Goal: Task Accomplishment & Management: Manage account settings

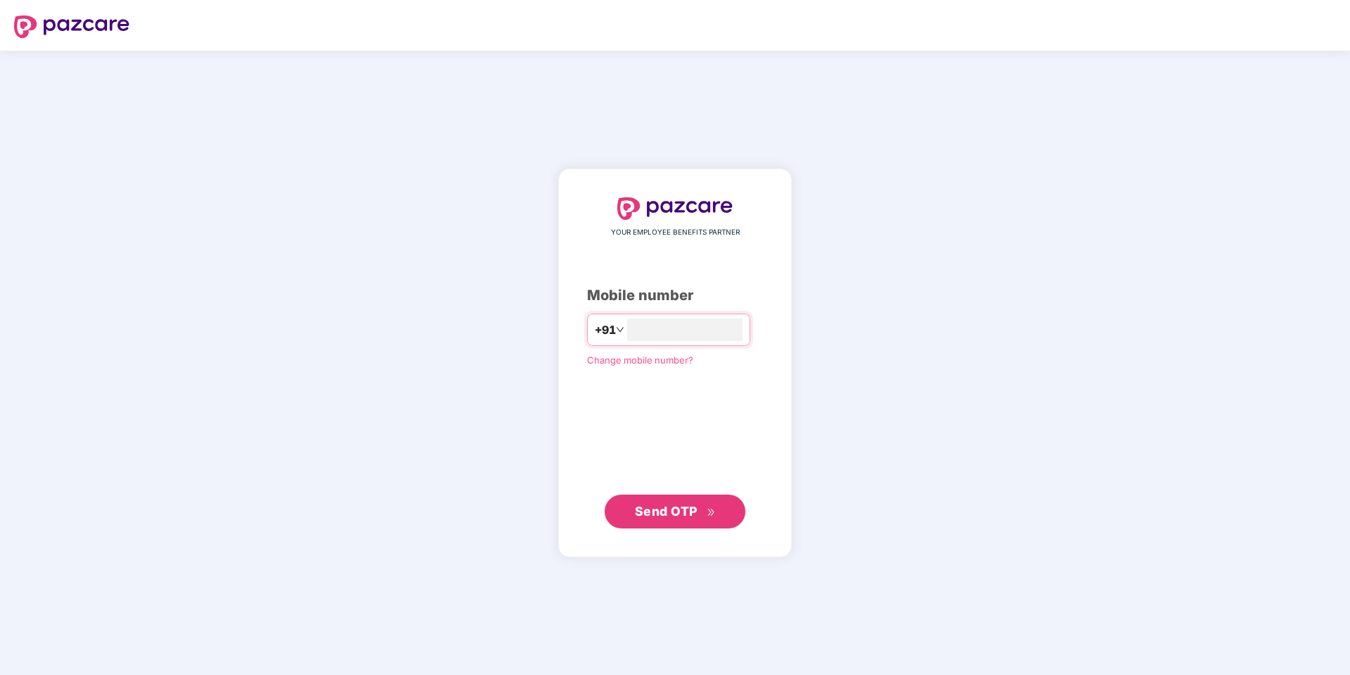
type input "**********"
click at [679, 515] on span "Send OTP" at bounding box center [666, 510] width 63 height 15
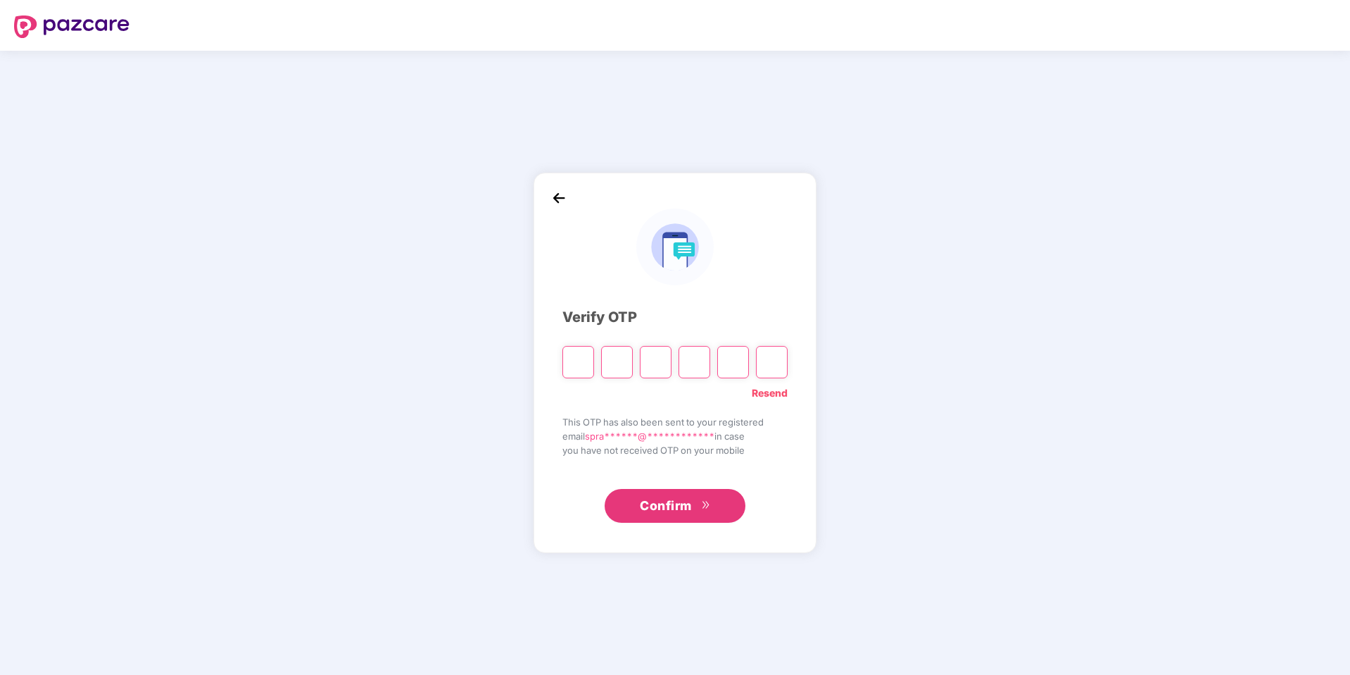
paste input "*"
type input "*"
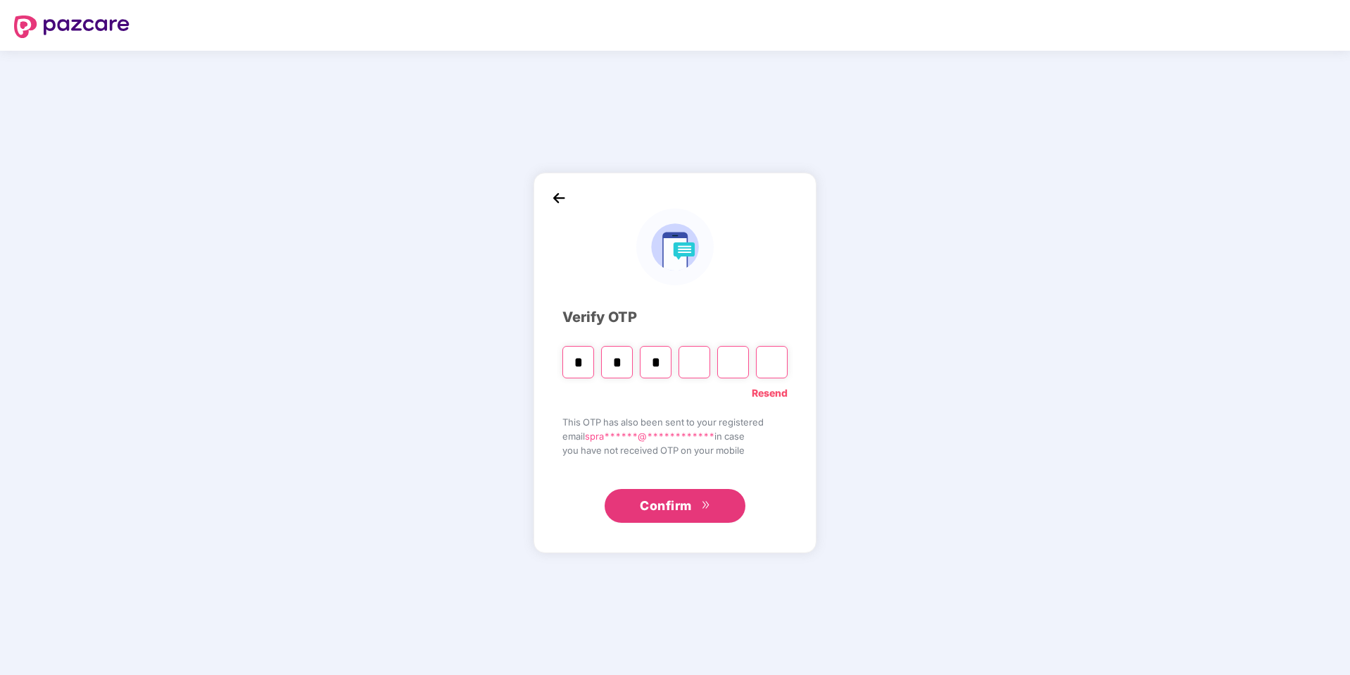
type input "*"
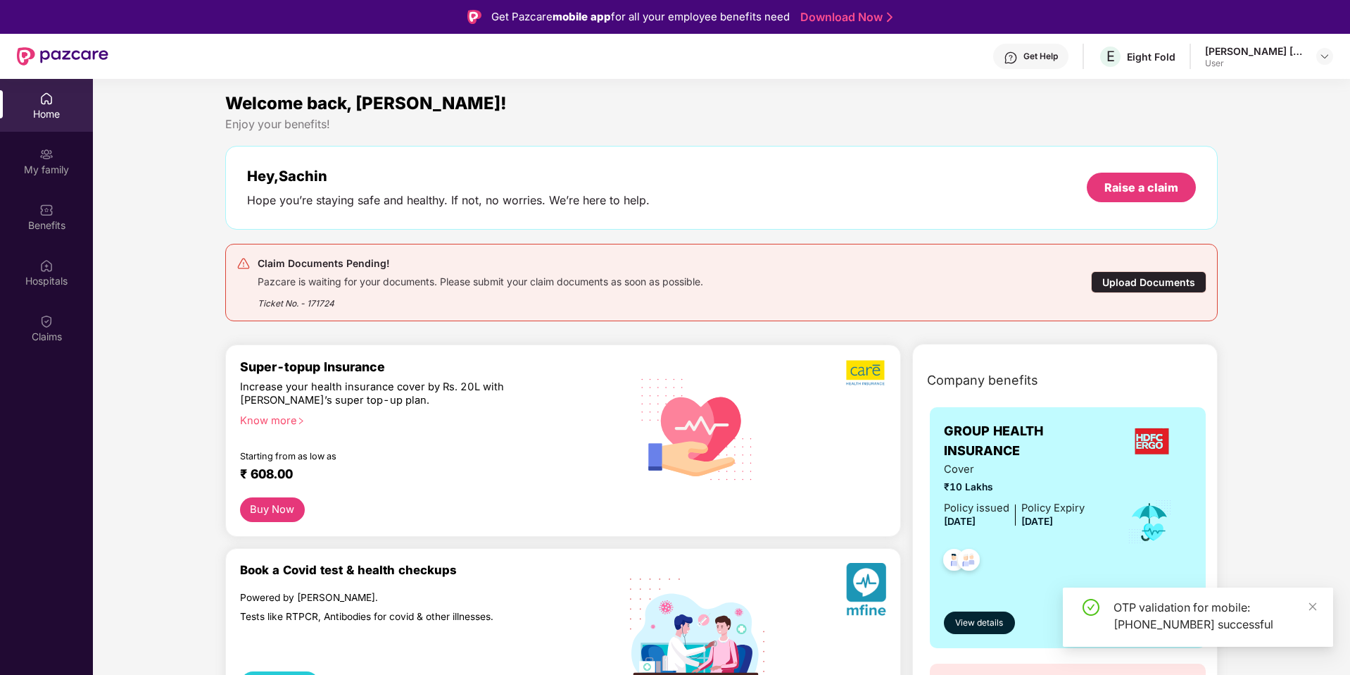
click at [808, 315] on div "Claim Documents Pending! Pazcare is waiting for your documents. Please submit y…" at bounding box center [721, 282] width 993 height 77
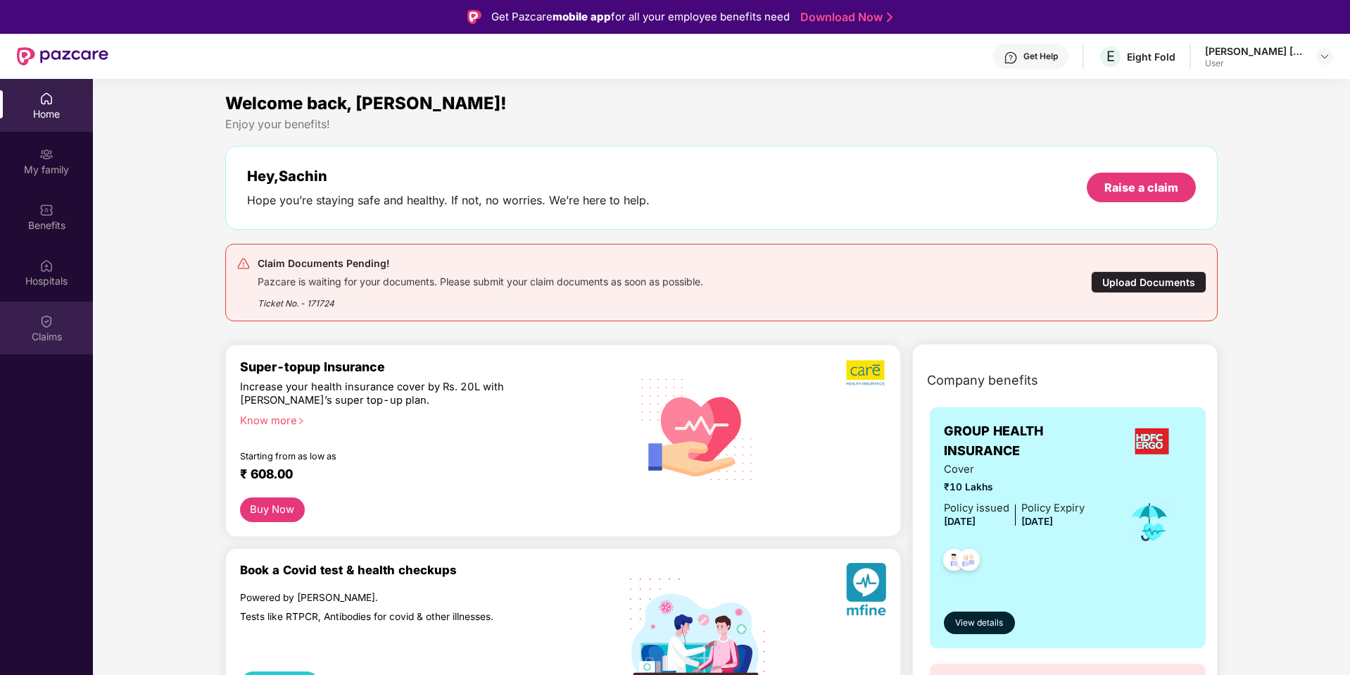
click at [49, 322] on img at bounding box center [46, 321] width 14 height 14
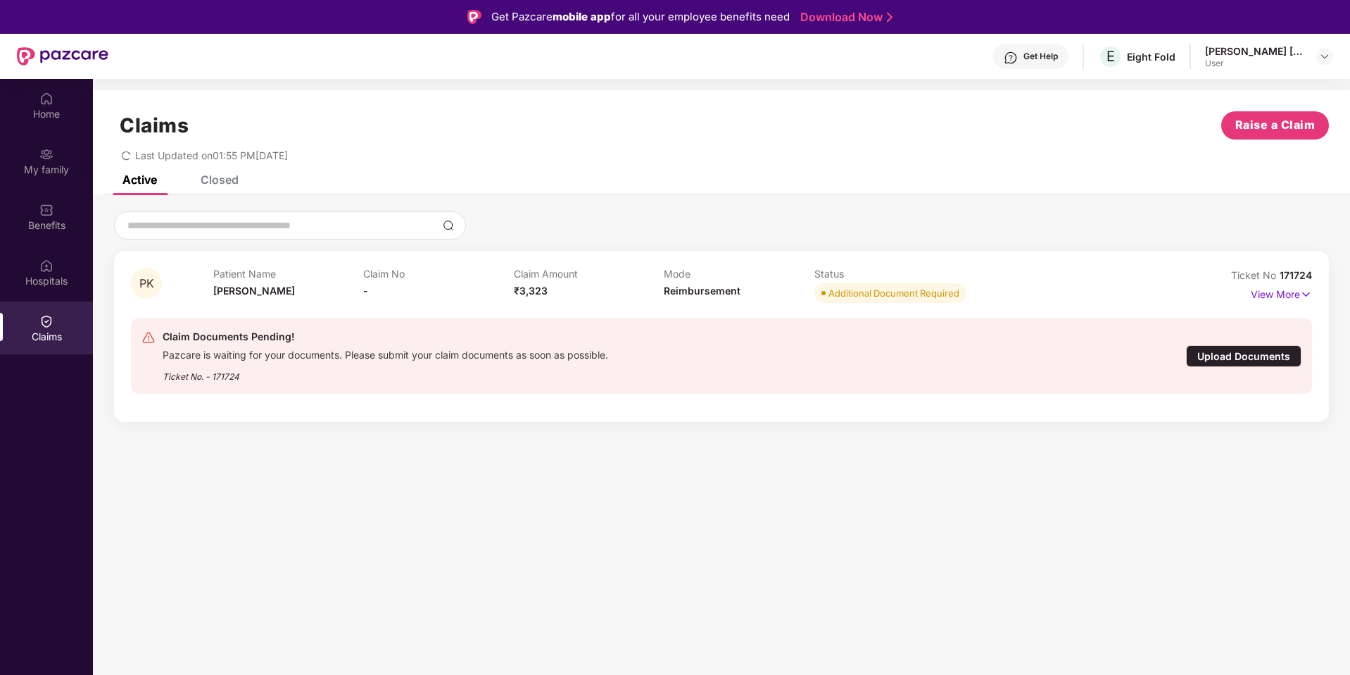
click at [1263, 356] on div "Upload Documents" at bounding box center [1243, 356] width 115 height 22
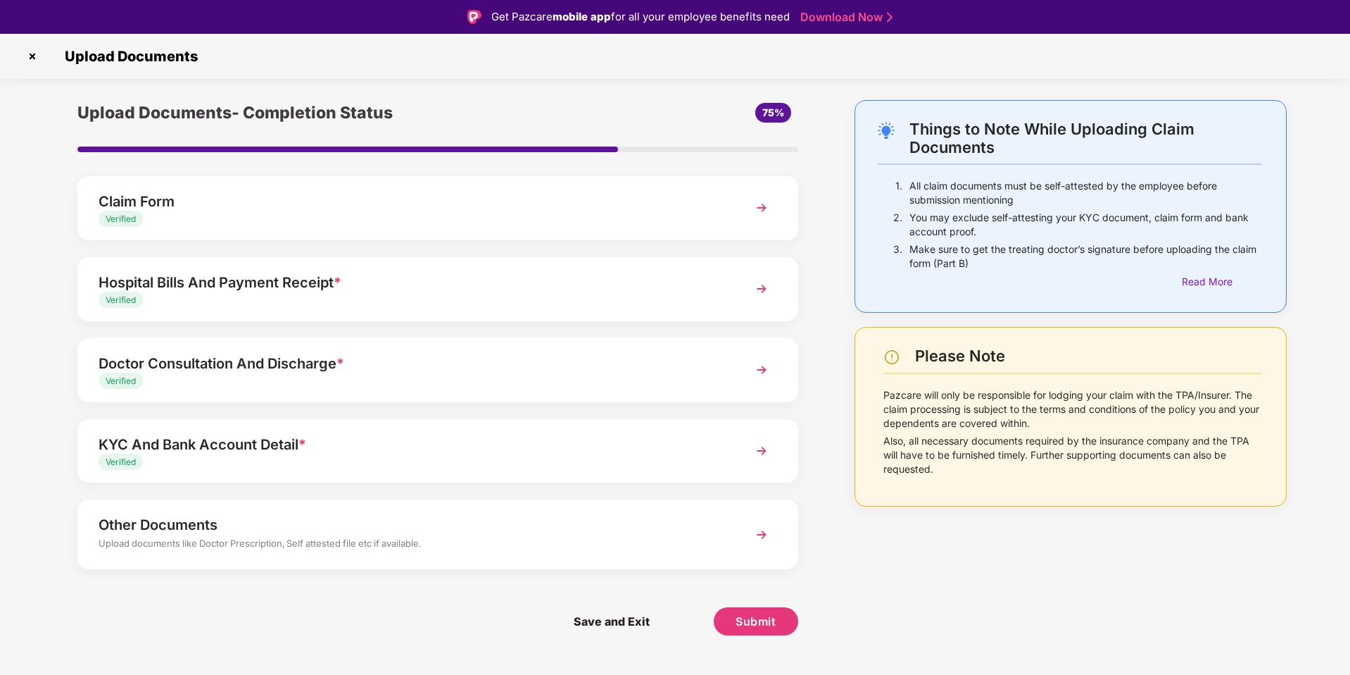
drag, startPoint x: 683, startPoint y: 521, endPoint x: 682, endPoint y: 504, distance: 17.0
click at [683, 520] on div "Other Documents" at bounding box center [410, 524] width 622 height 23
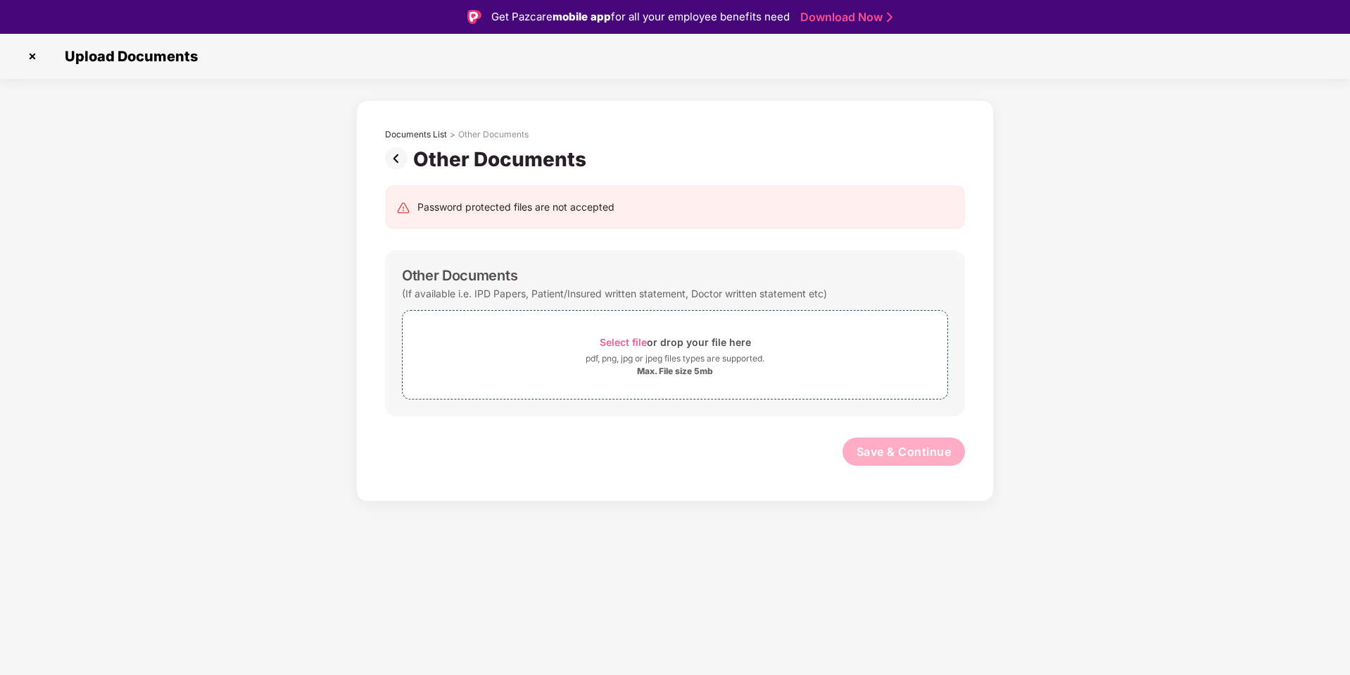
click at [391, 151] on img at bounding box center [399, 158] width 28 height 23
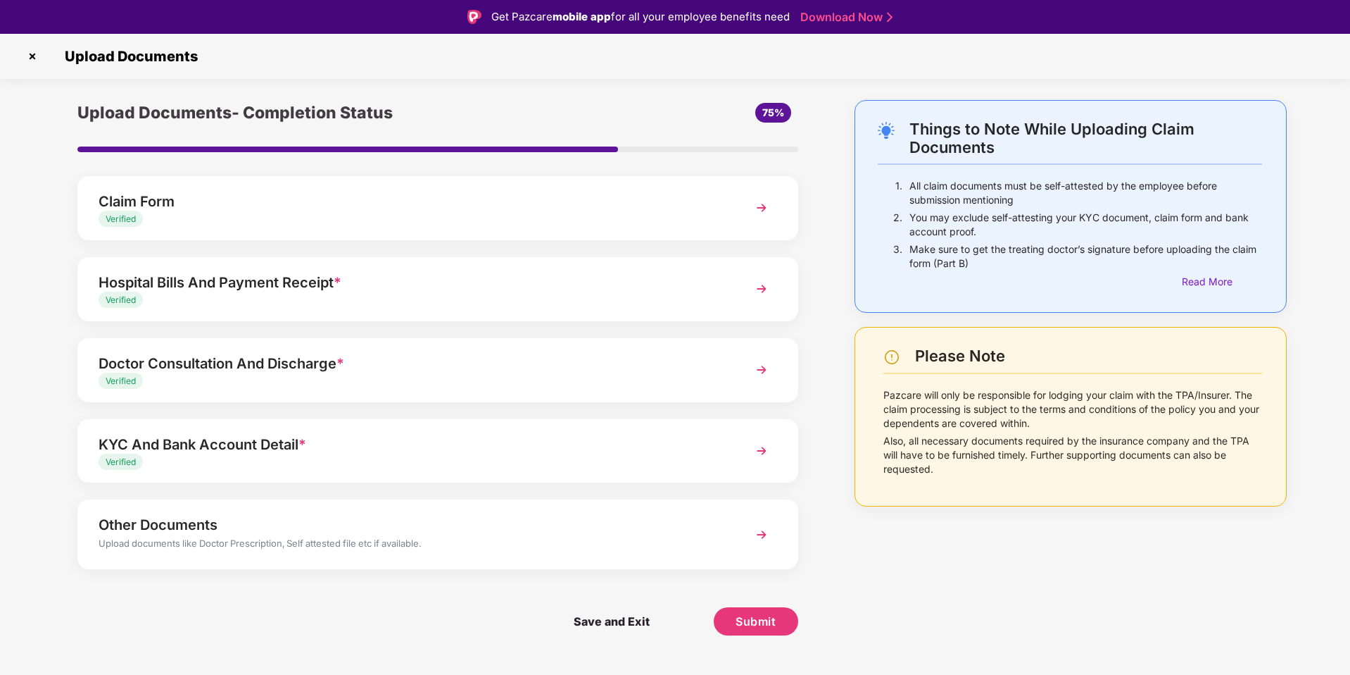
click at [396, 439] on div "KYC And Bank Account Detail *" at bounding box center [410, 444] width 622 height 23
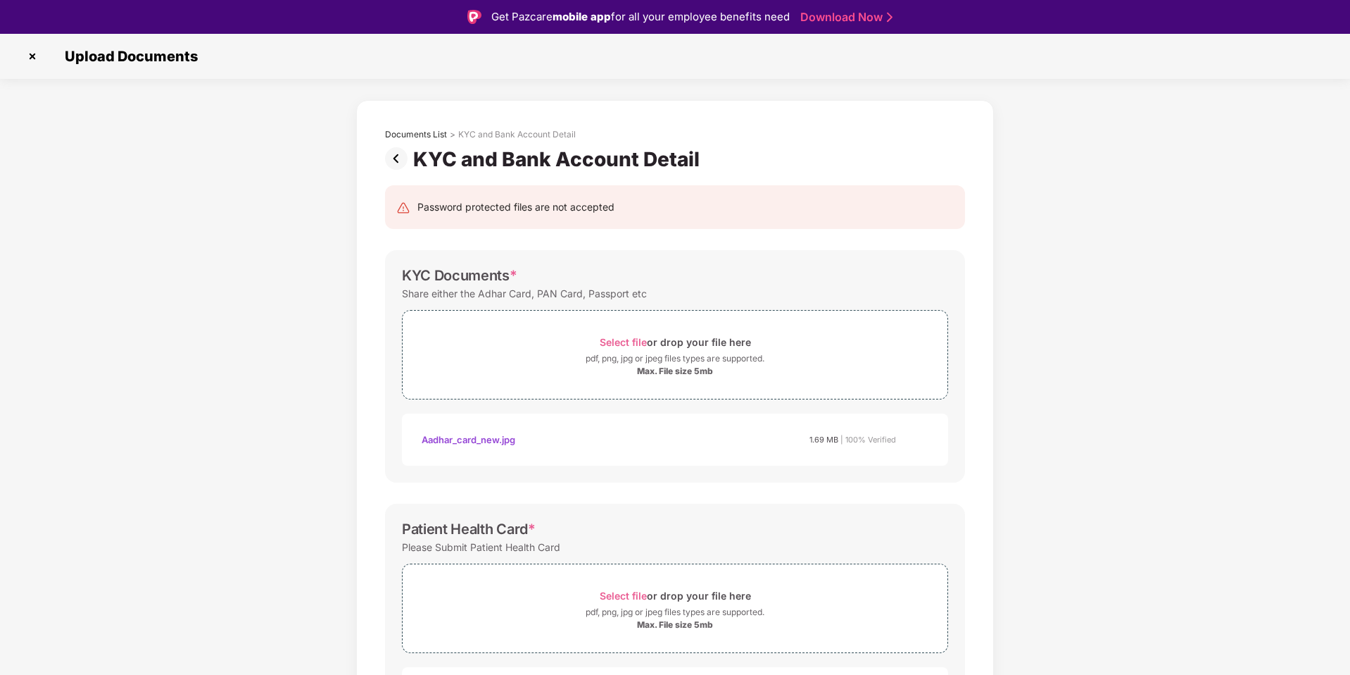
click at [398, 155] on img at bounding box center [399, 158] width 28 height 23
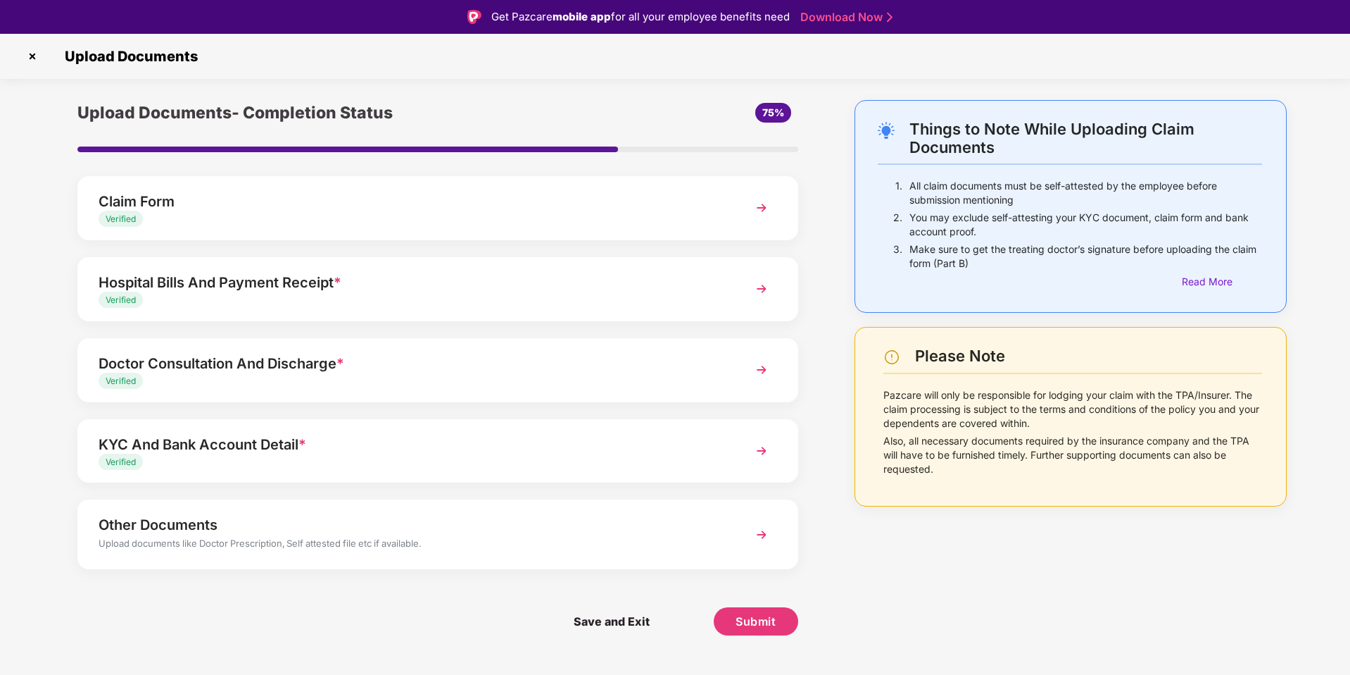
click at [24, 58] on img at bounding box center [32, 56] width 23 height 23
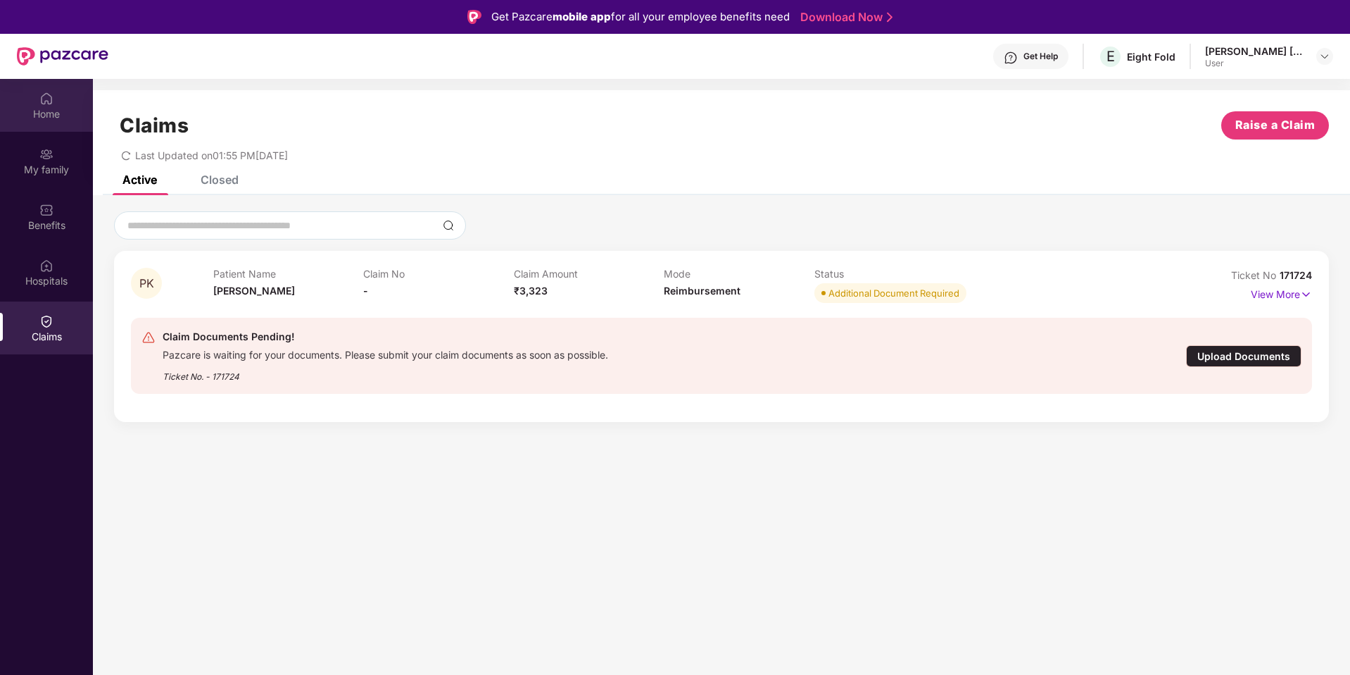
click at [38, 111] on div "Home" at bounding box center [46, 114] width 93 height 14
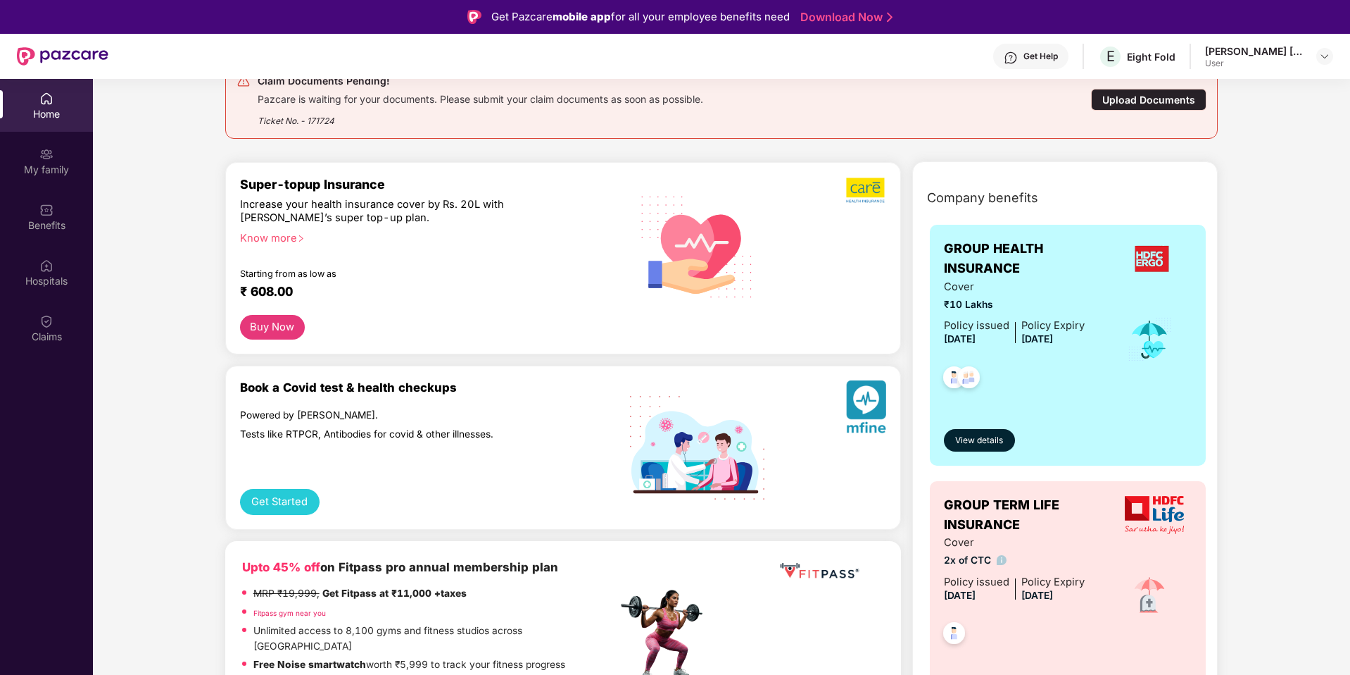
scroll to position [181, 0]
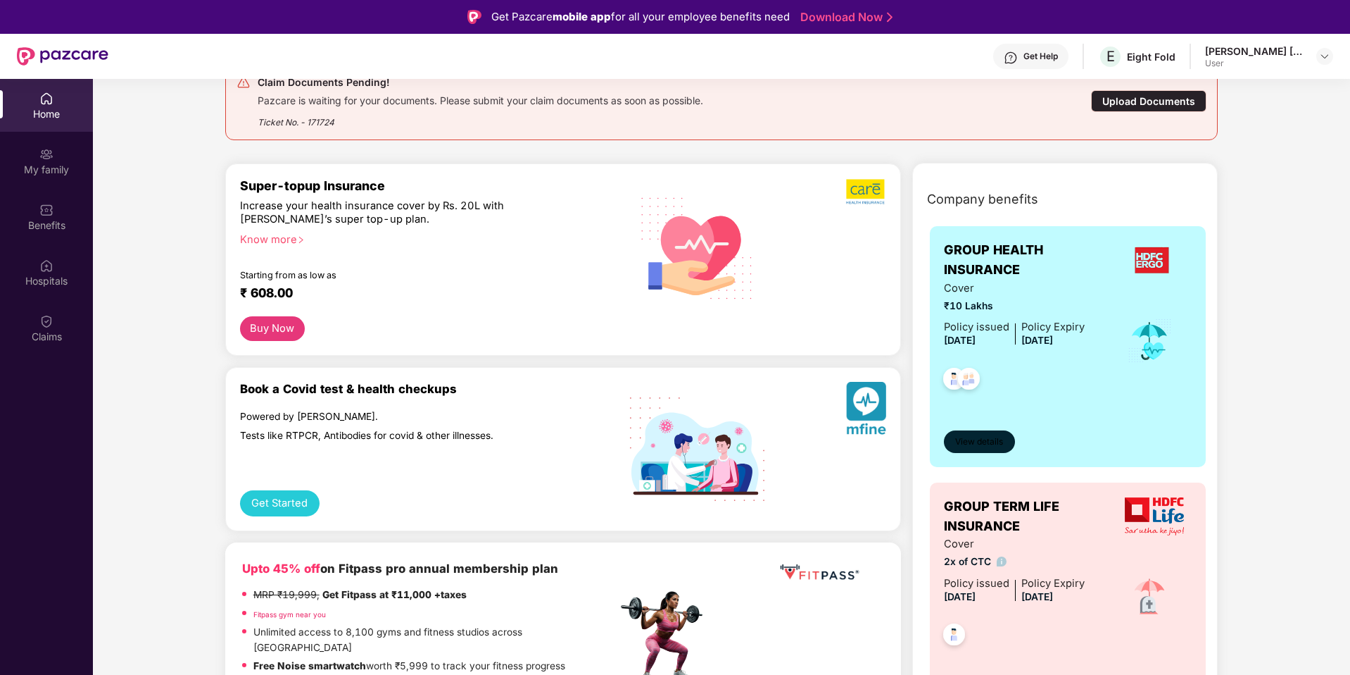
click at [974, 448] on span "View details" at bounding box center [979, 441] width 48 height 13
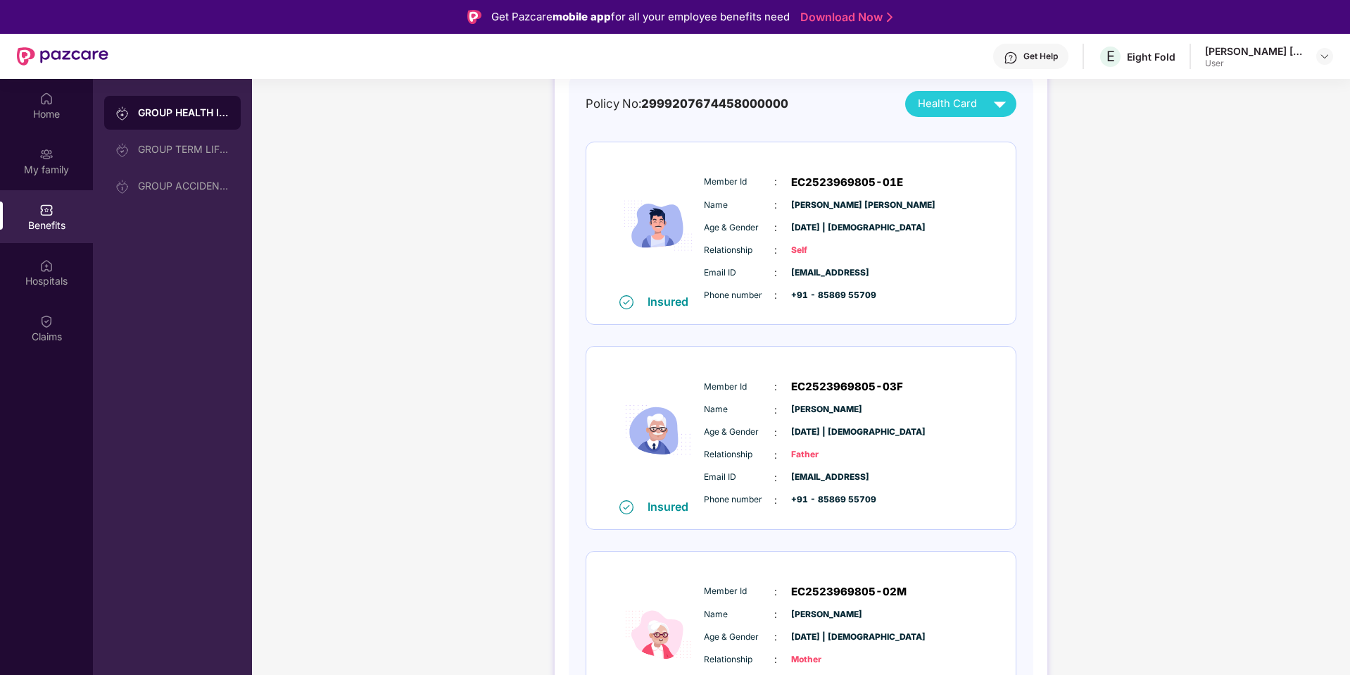
scroll to position [152, 0]
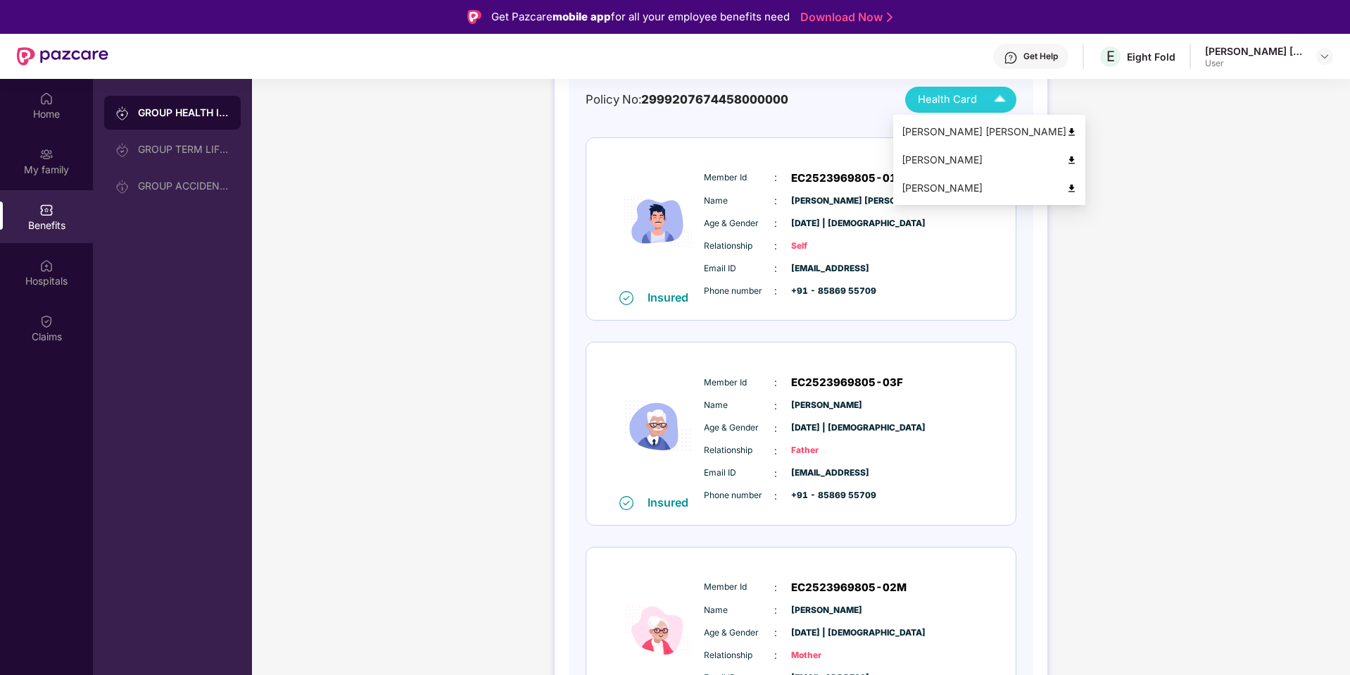
click at [956, 101] on span "Health Card" at bounding box center [947, 100] width 59 height 16
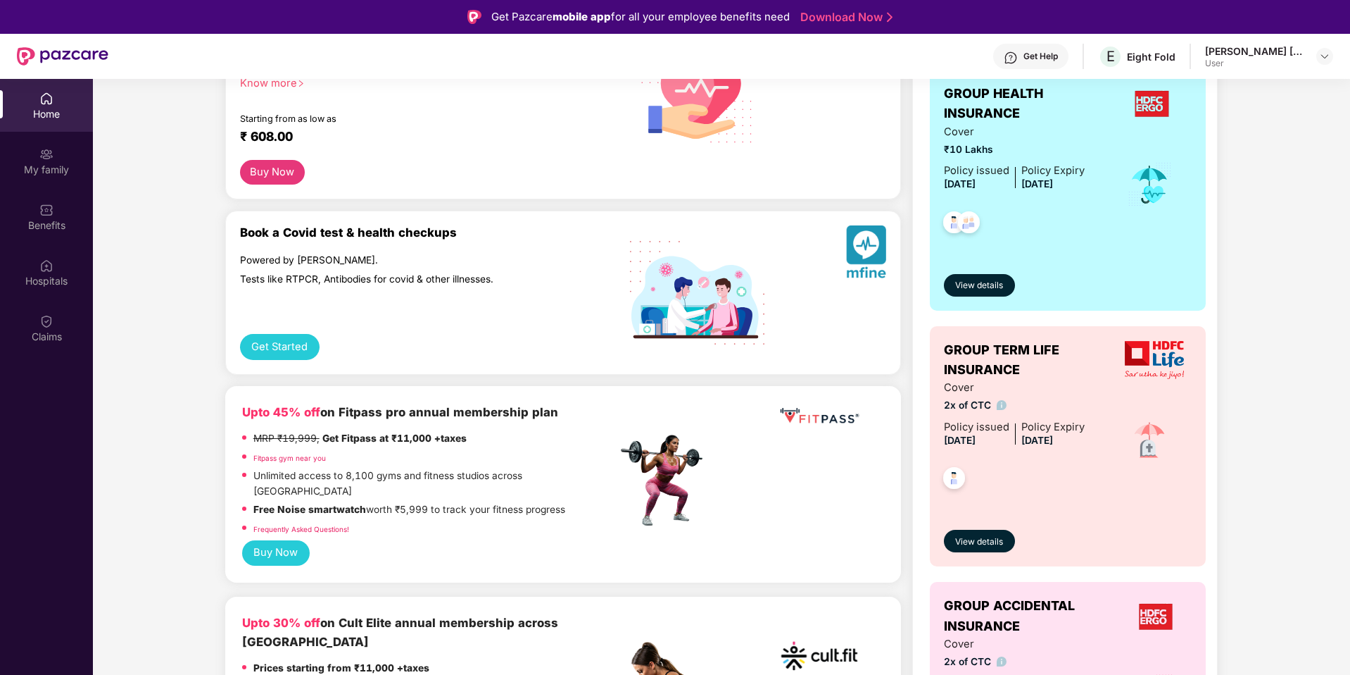
scroll to position [353, 0]
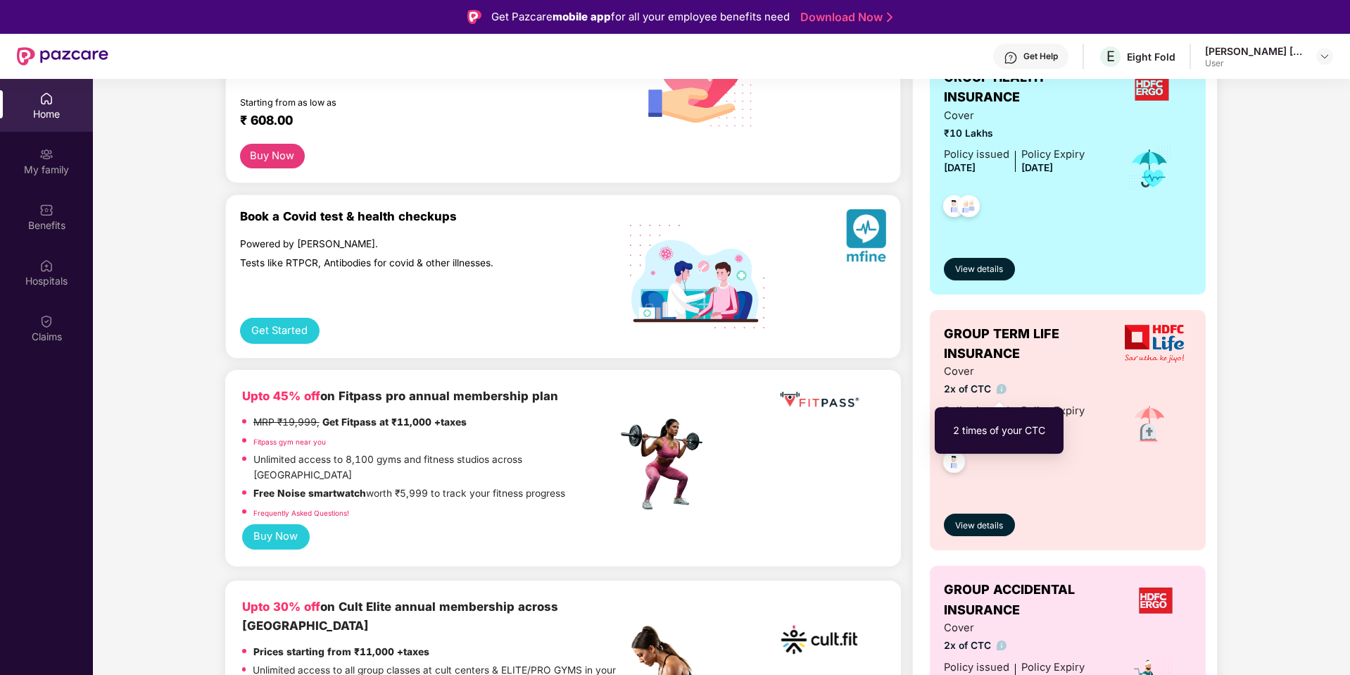
click at [998, 388] on img at bounding box center [1002, 389] width 11 height 11
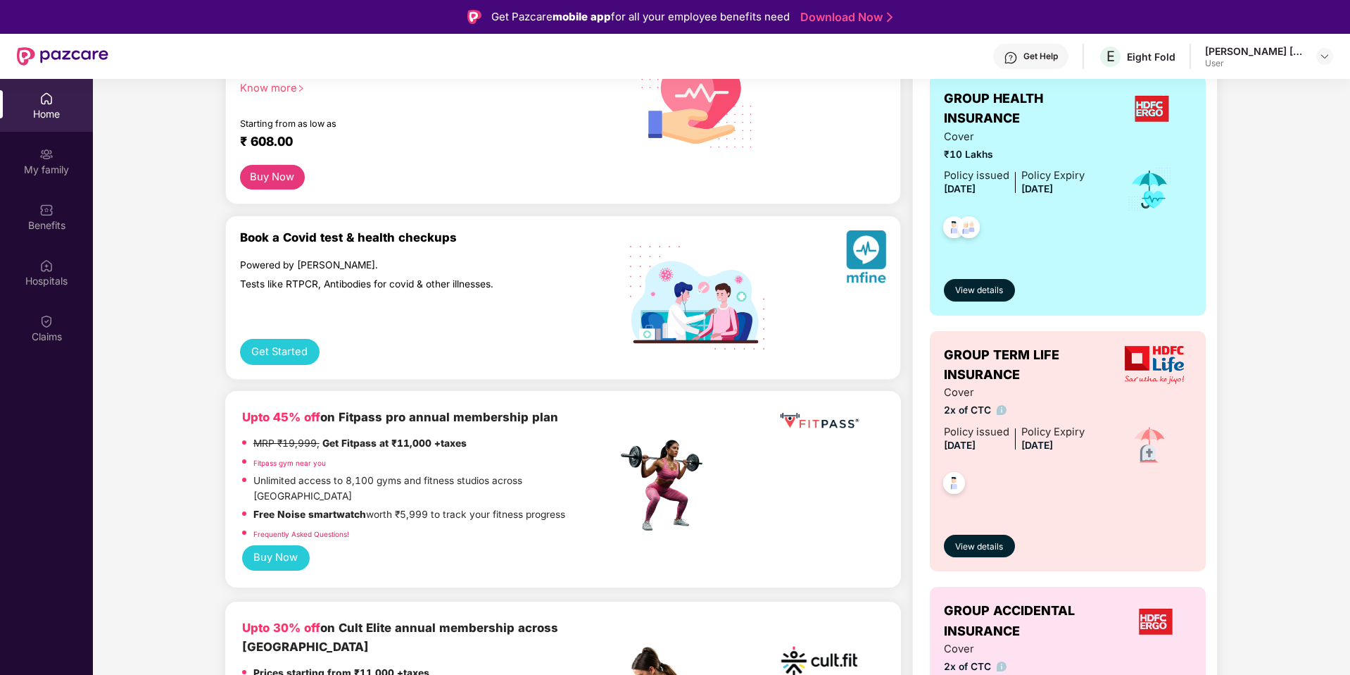
scroll to position [358, 0]
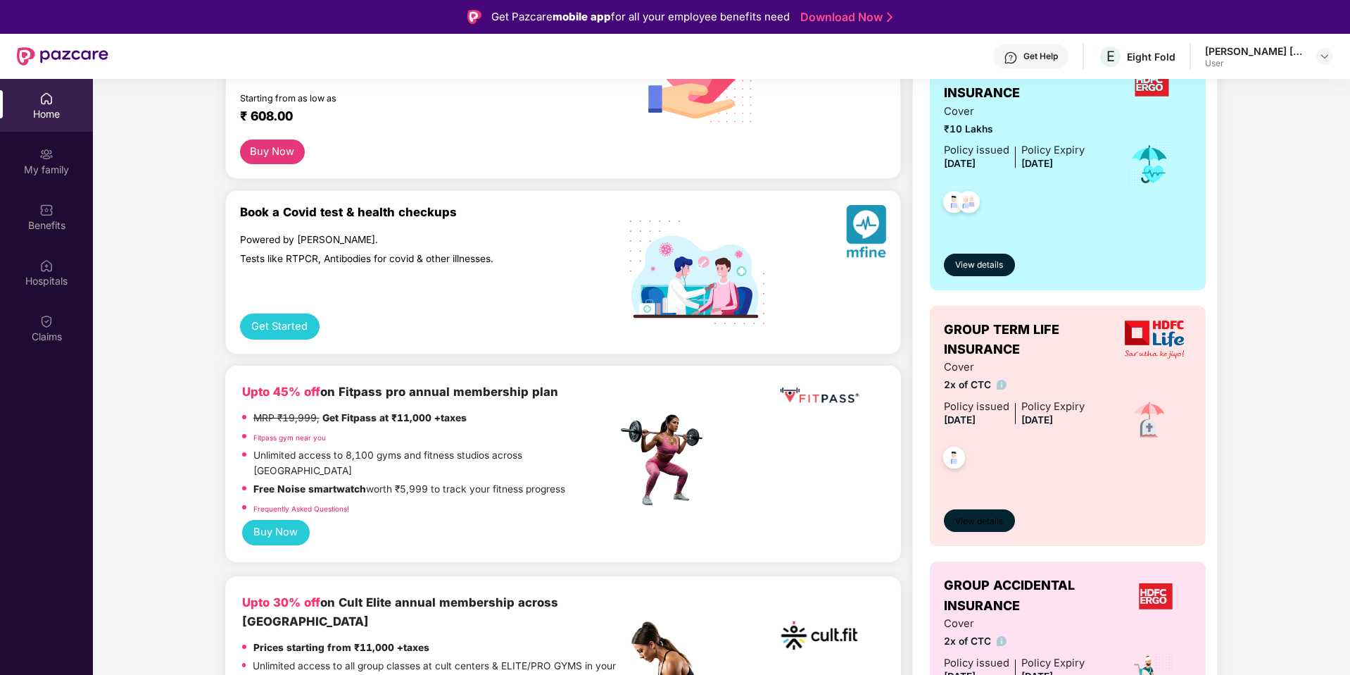
click at [975, 525] on span "View details" at bounding box center [979, 521] width 48 height 13
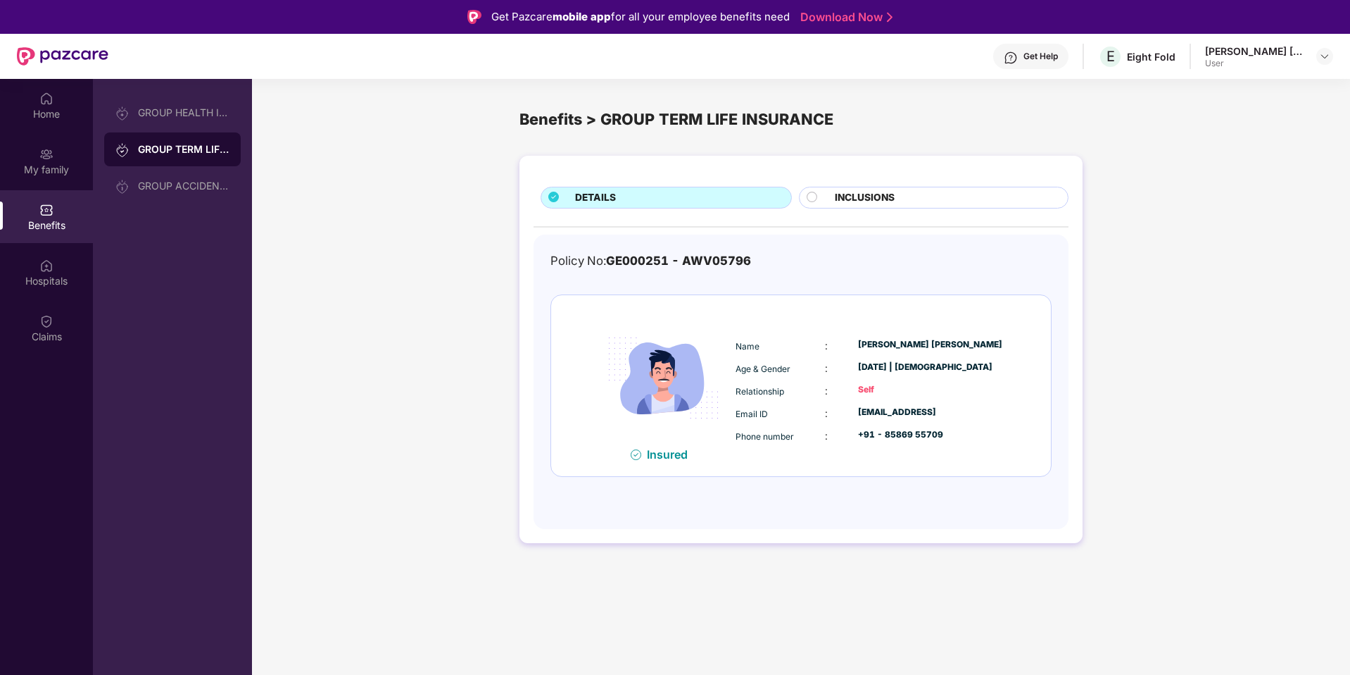
click at [815, 196] on circle at bounding box center [812, 197] width 10 height 10
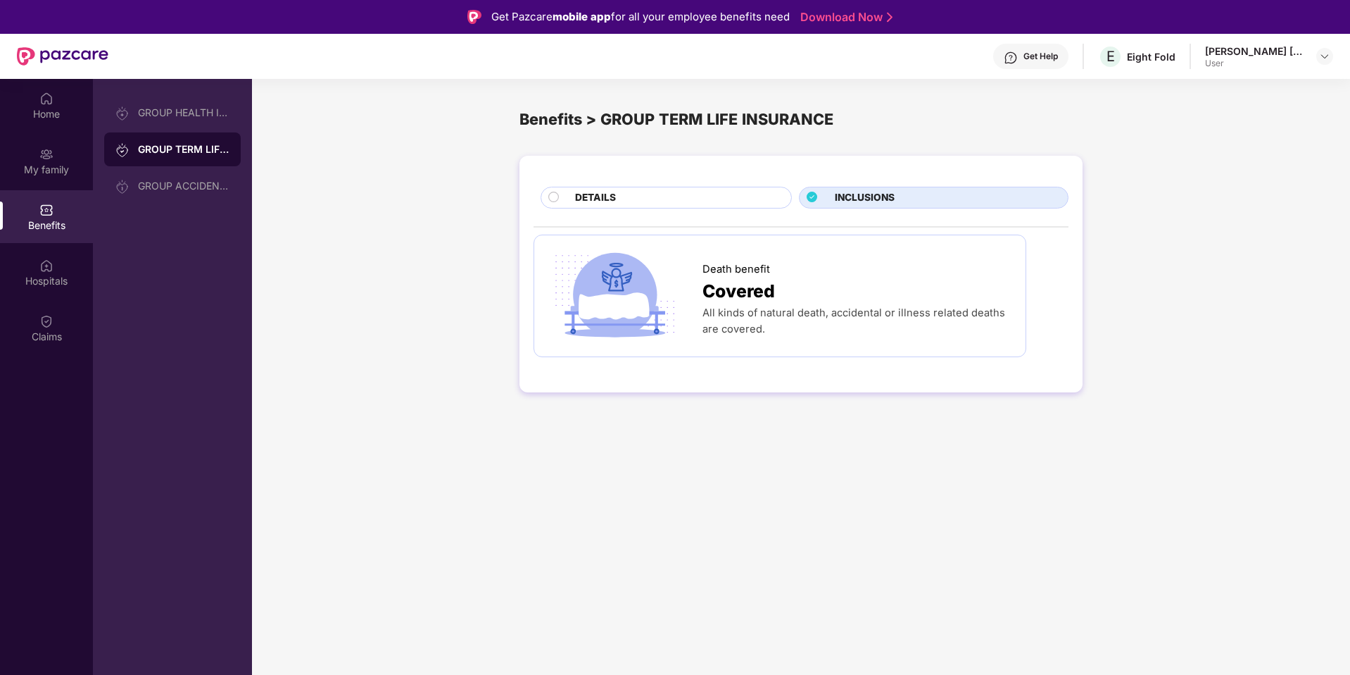
click at [712, 196] on div "DETAILS" at bounding box center [676, 199] width 216 height 18
